Goal: Transaction & Acquisition: Purchase product/service

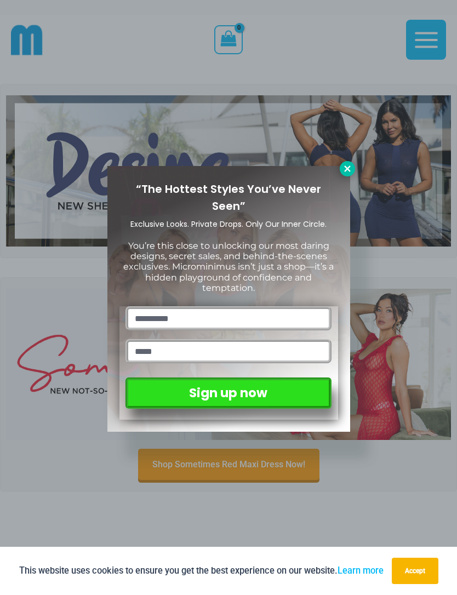
click at [349, 173] on icon at bounding box center [348, 169] width 10 height 10
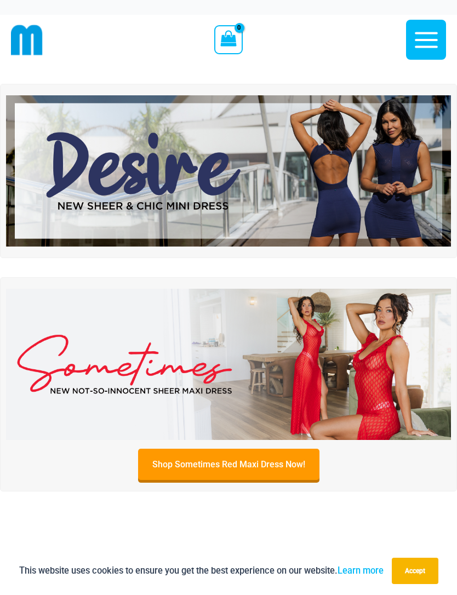
click at [110, 179] on img at bounding box center [228, 170] width 445 height 151
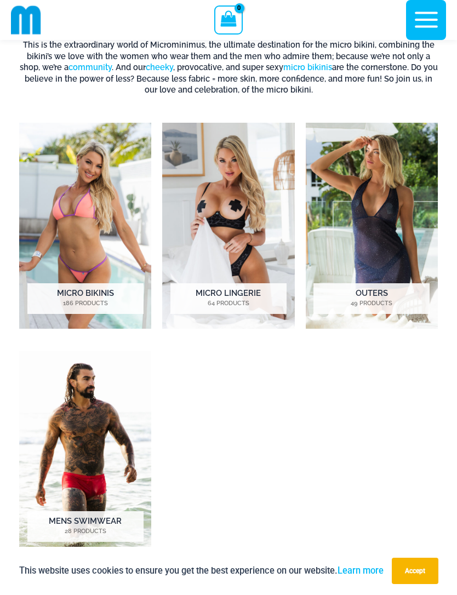
scroll to position [534, 0]
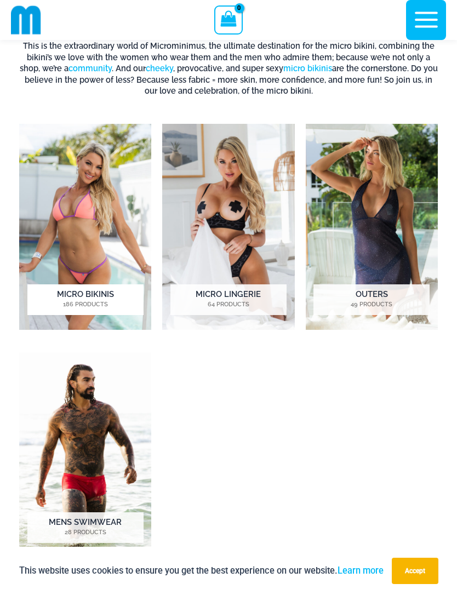
click at [69, 215] on img "Visit product category Micro Bikinis" at bounding box center [85, 227] width 132 height 206
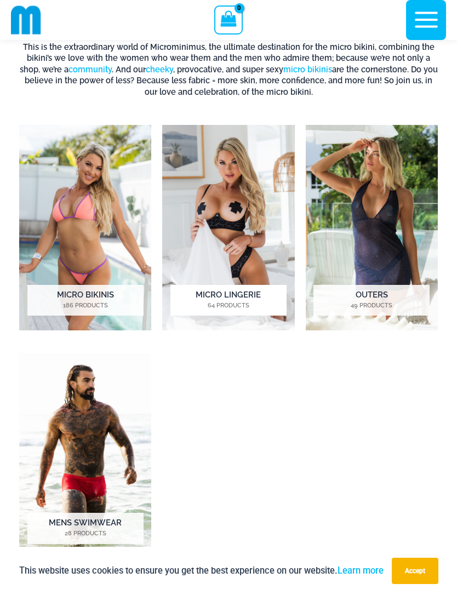
click at [217, 206] on img "Visit product category Micro Lingerie" at bounding box center [228, 228] width 132 height 206
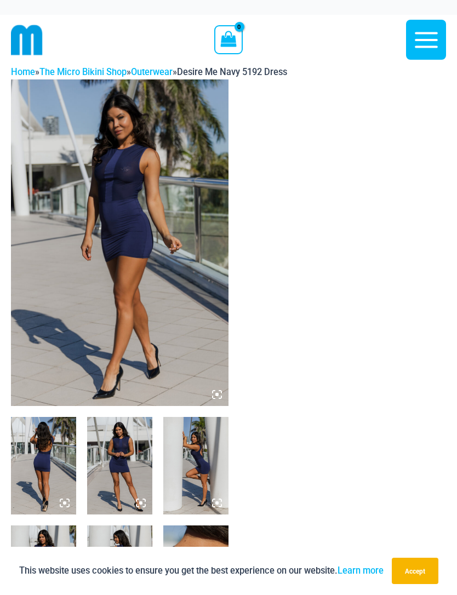
click at [103, 213] on img at bounding box center [120, 242] width 218 height 327
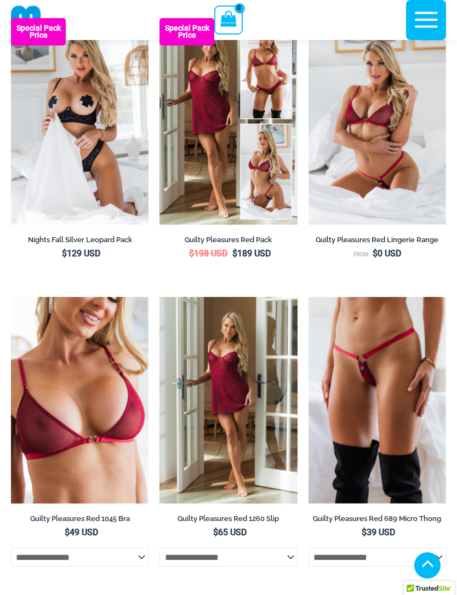
scroll to position [181, 0]
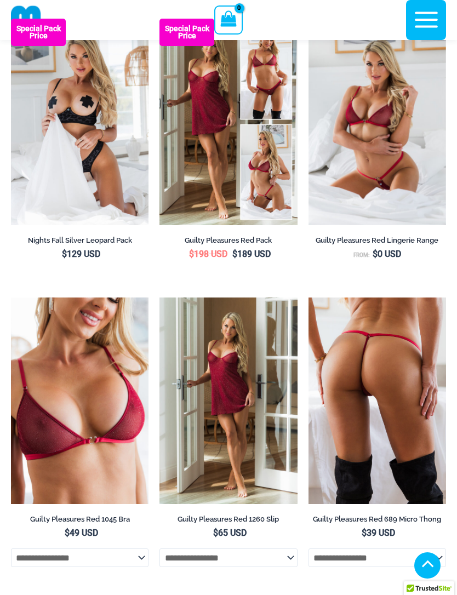
click at [354, 393] on img at bounding box center [378, 401] width 138 height 207
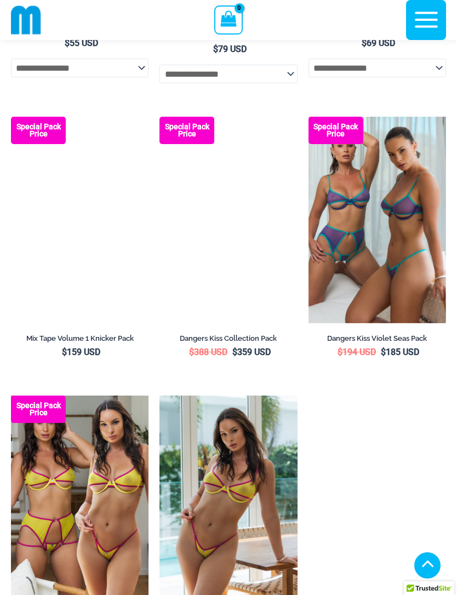
scroll to position [2780, 0]
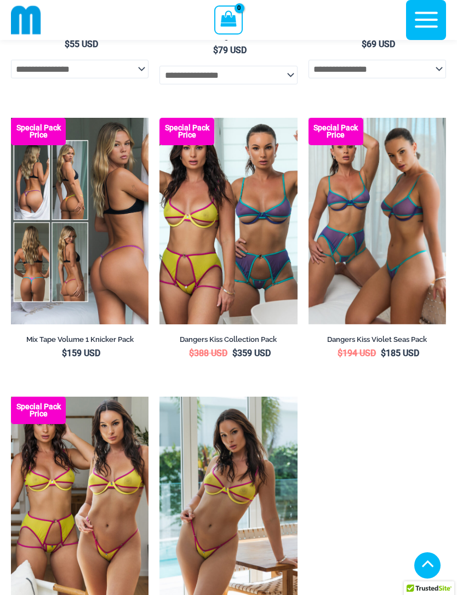
click at [54, 260] on img at bounding box center [80, 221] width 138 height 207
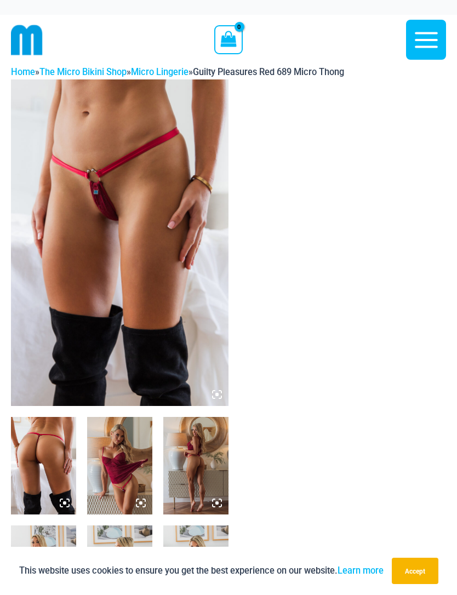
click at [64, 293] on img at bounding box center [120, 242] width 218 height 327
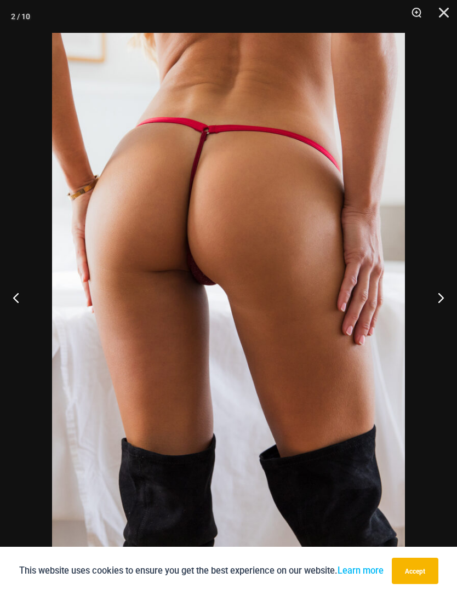
click at [88, 362] on img at bounding box center [228, 297] width 353 height 529
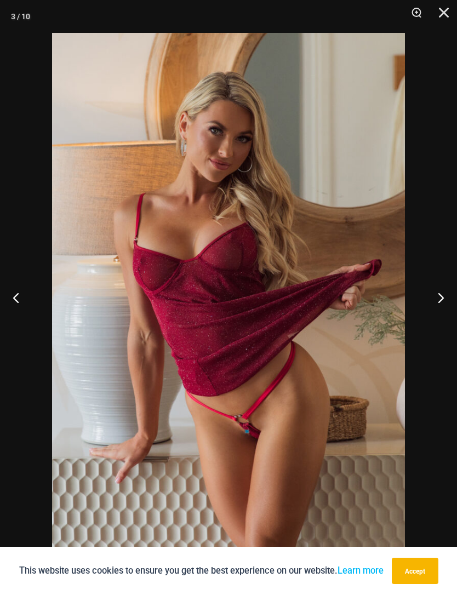
click at [84, 371] on img at bounding box center [228, 297] width 353 height 529
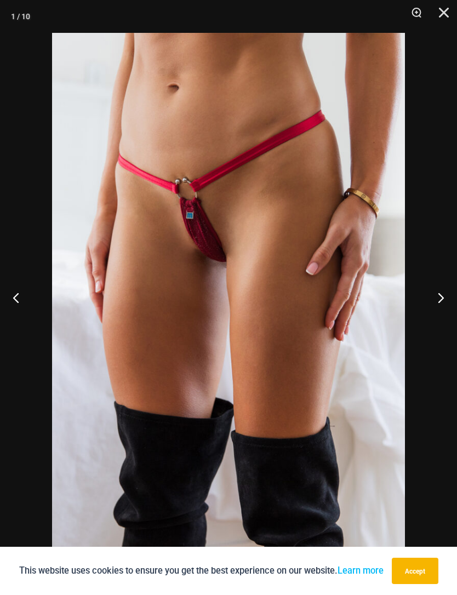
click at [70, 371] on img at bounding box center [228, 297] width 353 height 529
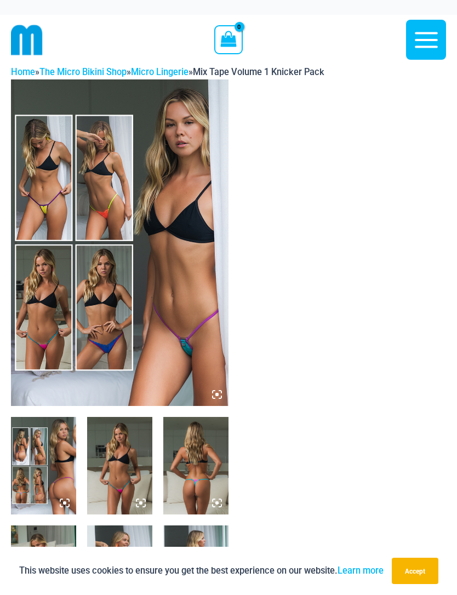
click at [33, 339] on img at bounding box center [120, 242] width 218 height 327
